Goal: Task Accomplishment & Management: Manage account settings

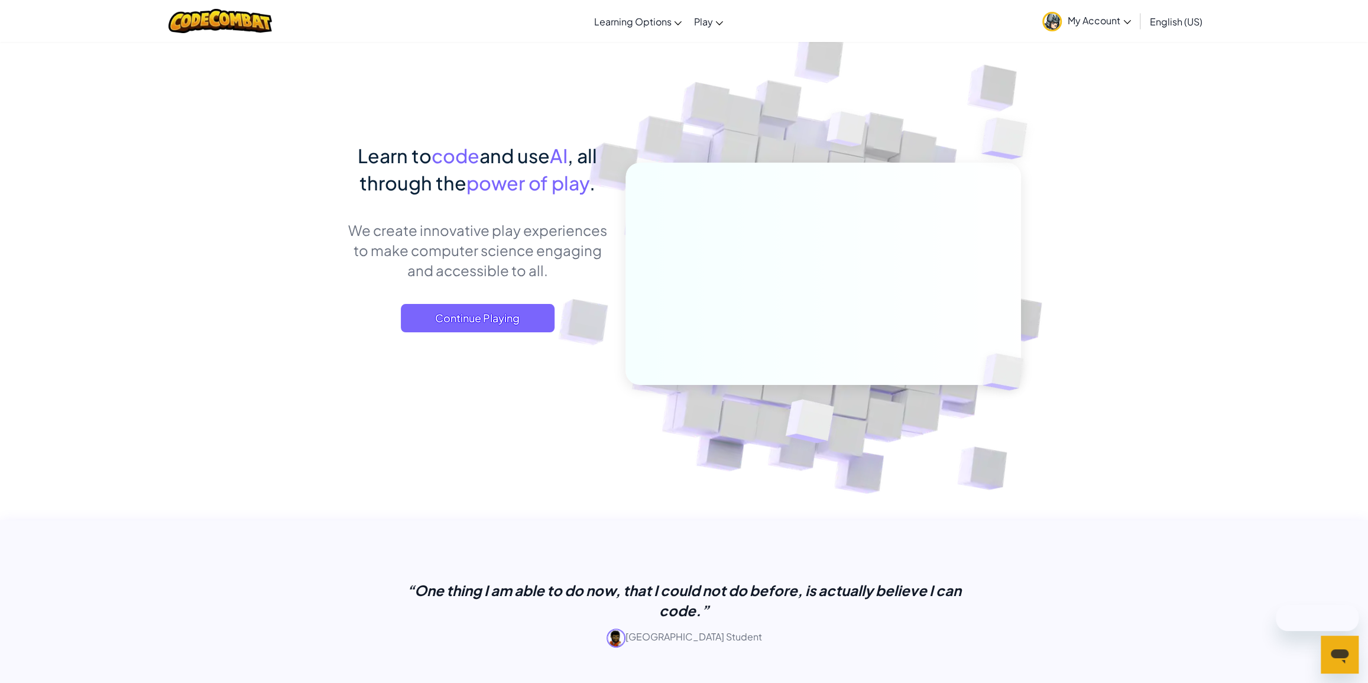
click at [1111, 21] on span "My Account" at bounding box center [1099, 20] width 63 height 12
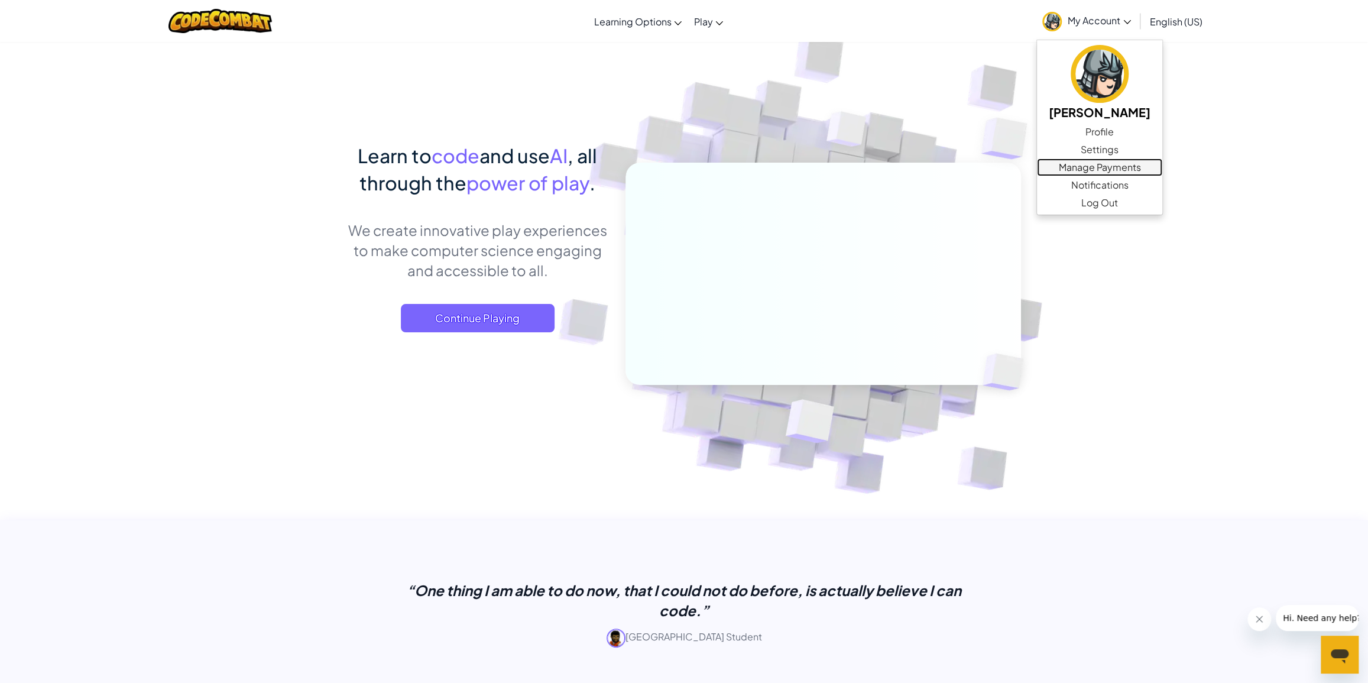
click at [1089, 164] on link "Manage Payments" at bounding box center [1099, 167] width 125 height 18
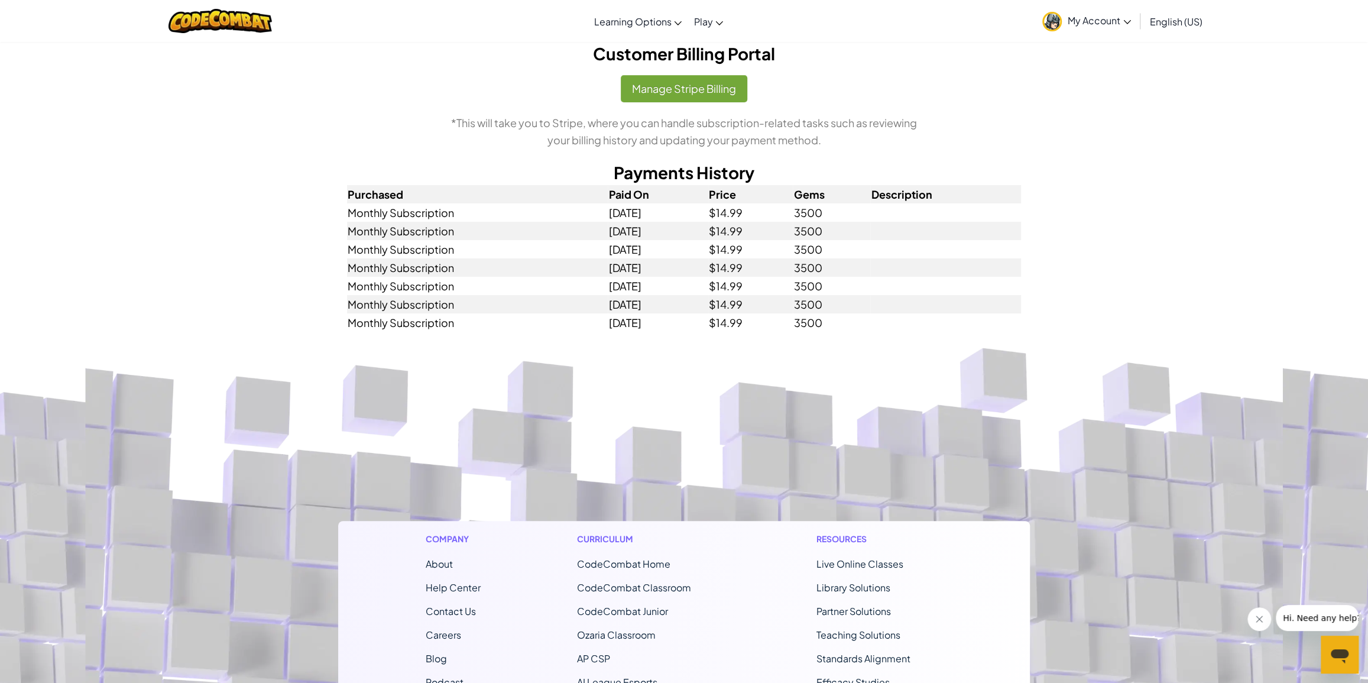
click at [1213, 456] on footer "Company About Help Center Contact Us Careers Blog Podcast Curriculum CodeCombat…" at bounding box center [684, 663] width 1368 height 640
drag, startPoint x: 1092, startPoint y: 415, endPoint x: 699, endPoint y: 78, distance: 518.2
click at [699, 78] on button "Manage Stripe Billing" at bounding box center [684, 88] width 126 height 27
